Goal: Transaction & Acquisition: Purchase product/service

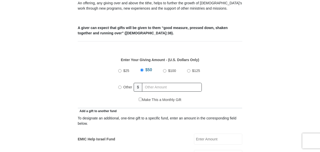
scroll to position [200, 0]
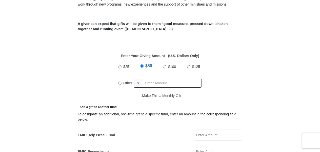
click at [119, 82] on input "Other" at bounding box center [119, 83] width 3 height 3
radio input "true"
type input "140"
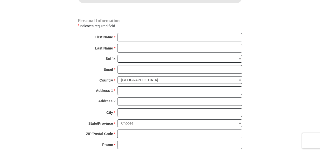
scroll to position [519, 0]
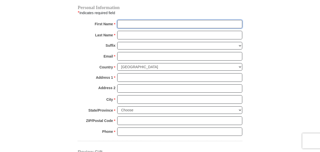
click at [130, 20] on input "First Name *" at bounding box center [179, 24] width 125 height 9
type input "[PERSON_NAME]"
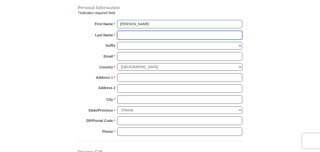
type input "[PERSON_NAME]"
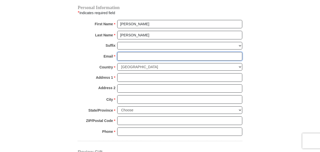
type input "[EMAIL_ADDRESS][PERSON_NAME][DOMAIN_NAME]"
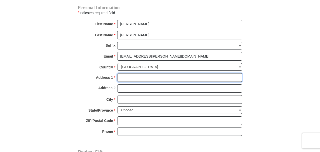
type input "[STREET_ADDRESS]"
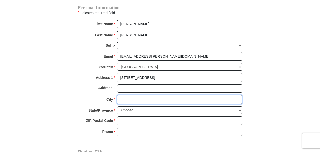
type input "Haslet"
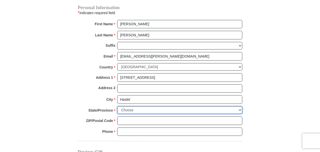
select select "[GEOGRAPHIC_DATA]"
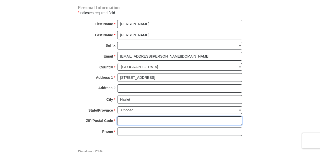
type input "76052"
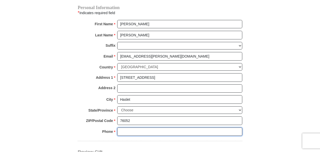
type input "[PHONE_NUMBER]"
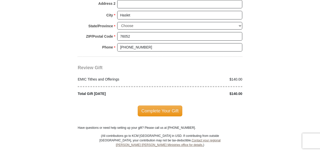
scroll to position [599, 0]
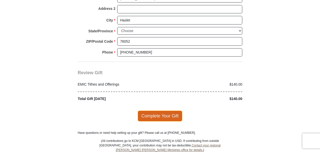
click at [171, 111] on span "Complete Your Gift" at bounding box center [160, 116] width 45 height 11
